Goal: Task Accomplishment & Management: Use online tool/utility

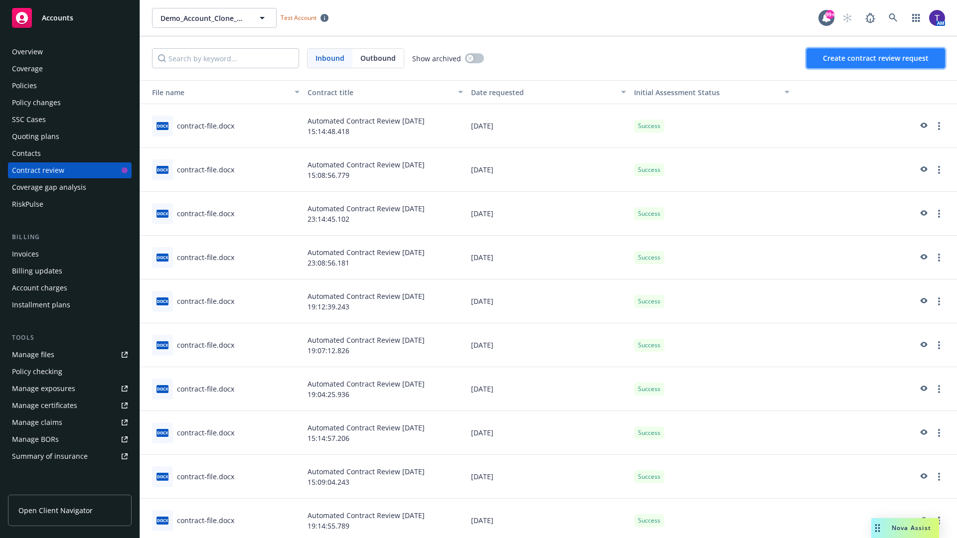
click at [876, 58] on span "Create contract review request" at bounding box center [876, 57] width 106 height 9
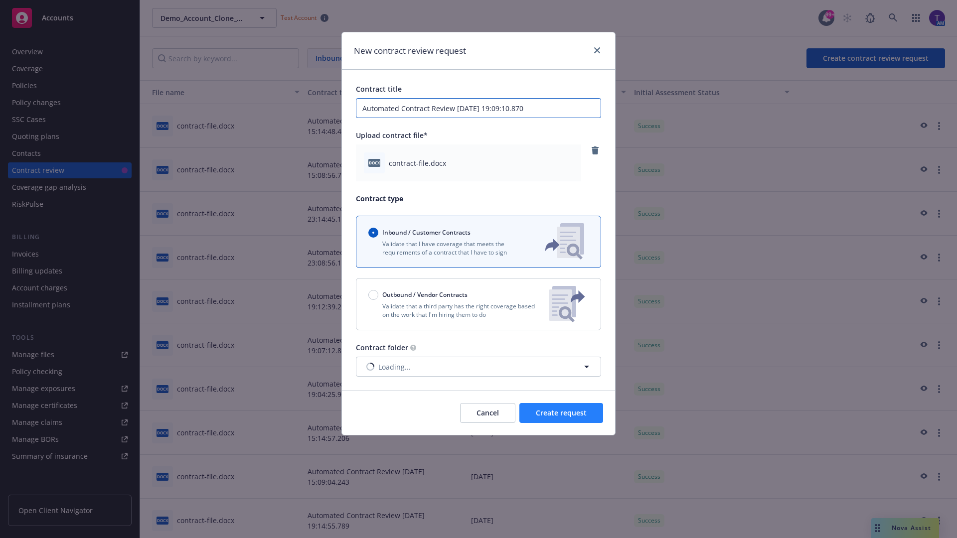
type input "Automated Contract Review 09-26-2025 19:09:10.870"
click at [561, 413] on span "Create request" at bounding box center [561, 412] width 51 height 9
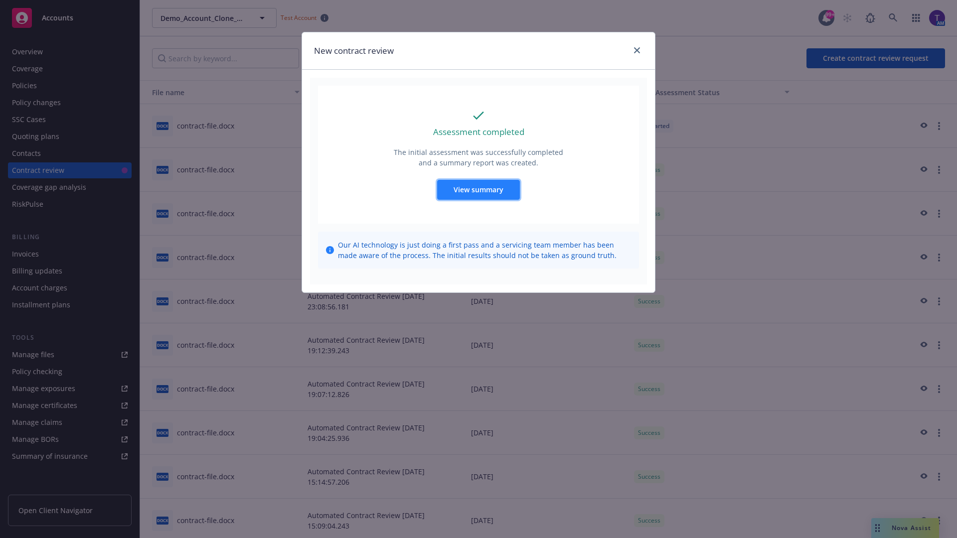
click at [478, 189] on span "View summary" at bounding box center [478, 189] width 50 height 9
